Goal: Task Accomplishment & Management: Use online tool/utility

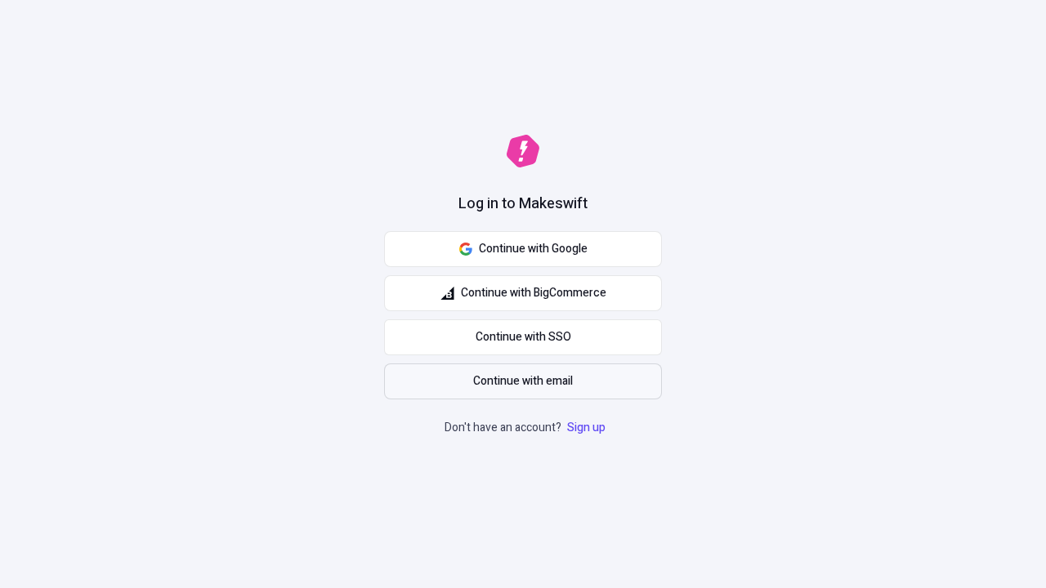
click at [523, 381] on span "Continue with email" at bounding box center [523, 381] width 100 height 18
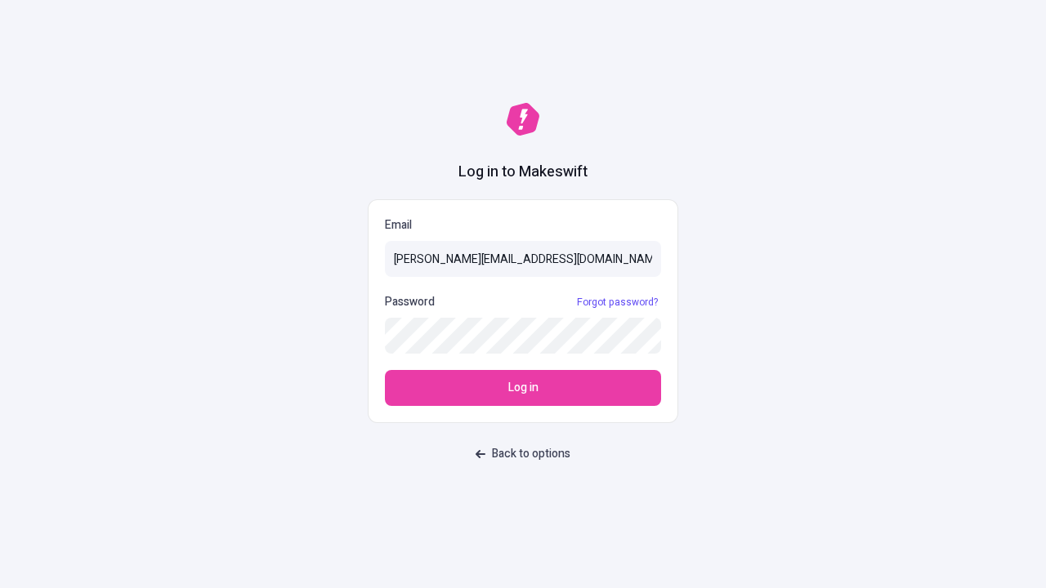
type input "[PERSON_NAME][EMAIL_ADDRESS][DOMAIN_NAME]"
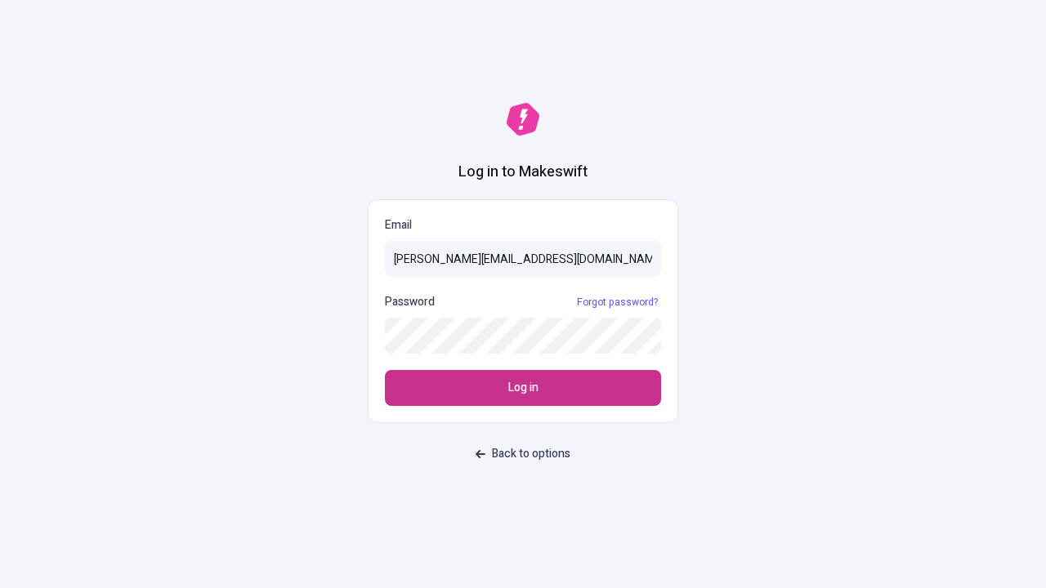
click at [523, 388] on span "Log in" at bounding box center [523, 388] width 30 height 18
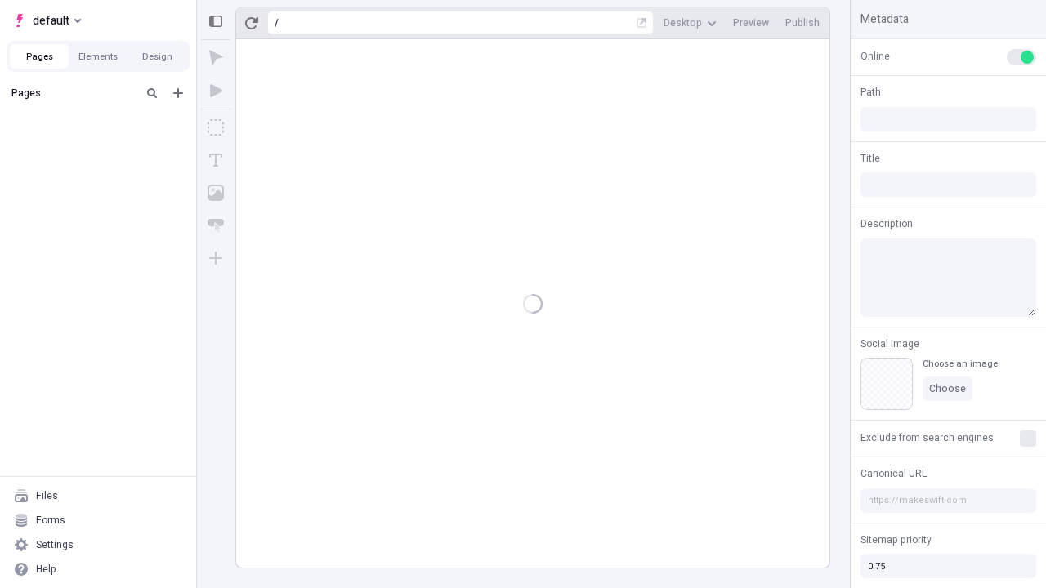
type input "/deep-link-confido"
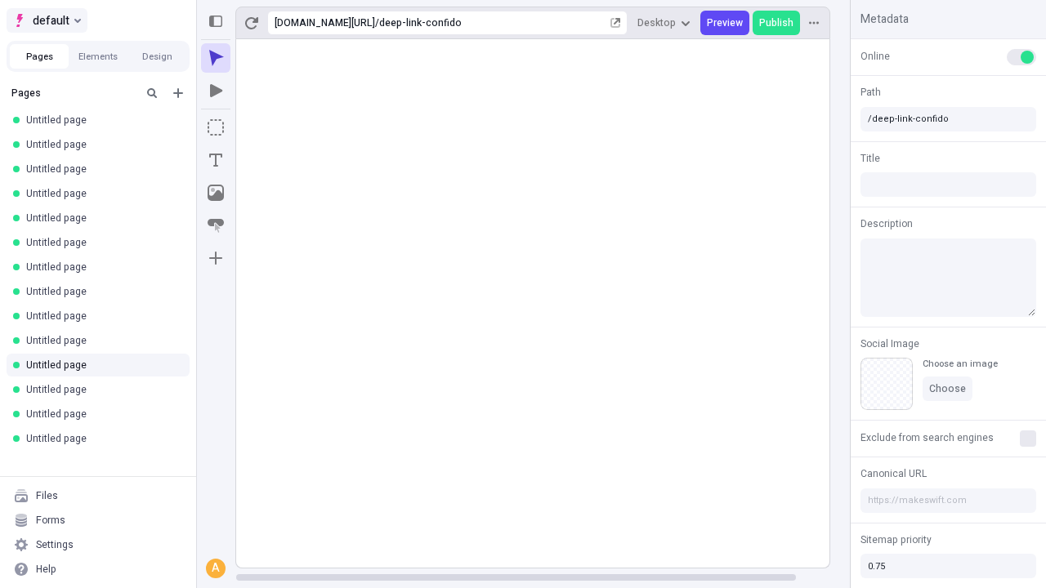
click at [46, 20] on span "default" at bounding box center [51, 21] width 37 height 20
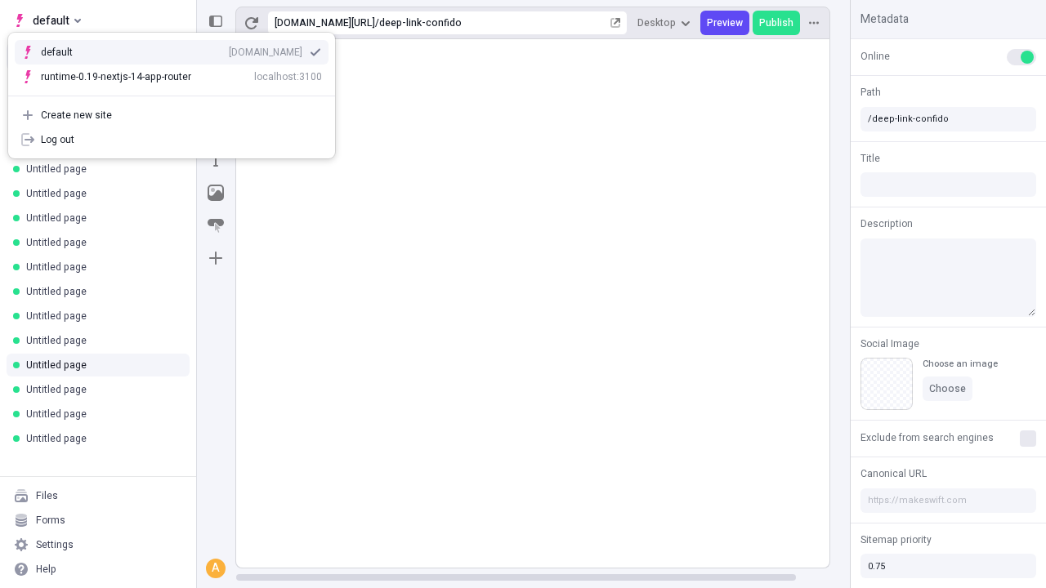
click at [229, 49] on div "[DOMAIN_NAME]" at bounding box center [266, 52] width 74 height 13
click at [178, 93] on icon "Add new" at bounding box center [178, 93] width 10 height 10
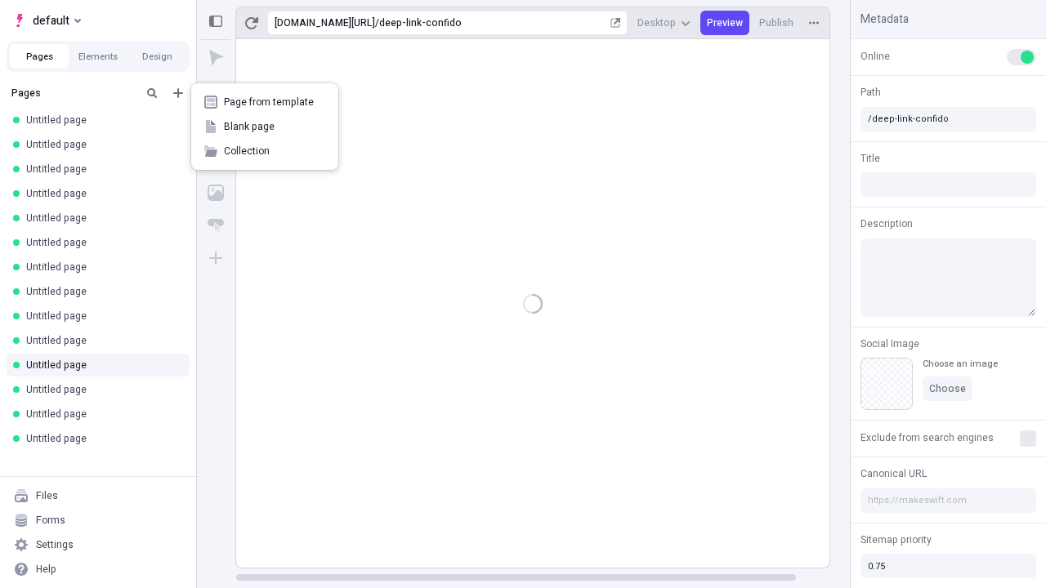
click at [265, 127] on span "Blank page" at bounding box center [274, 126] width 101 height 13
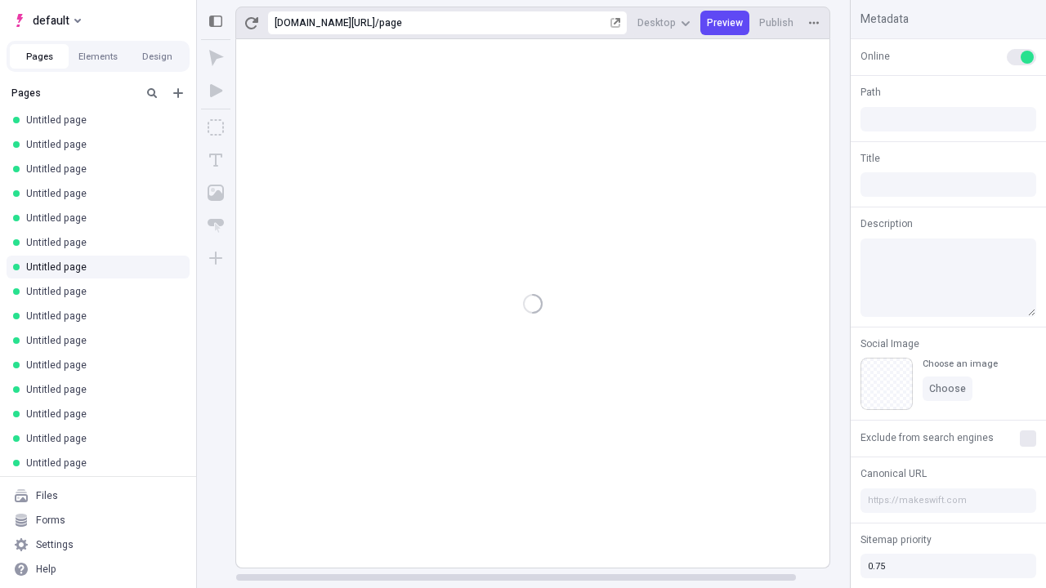
type input "/page"
